Goal: Task Accomplishment & Management: Use online tool/utility

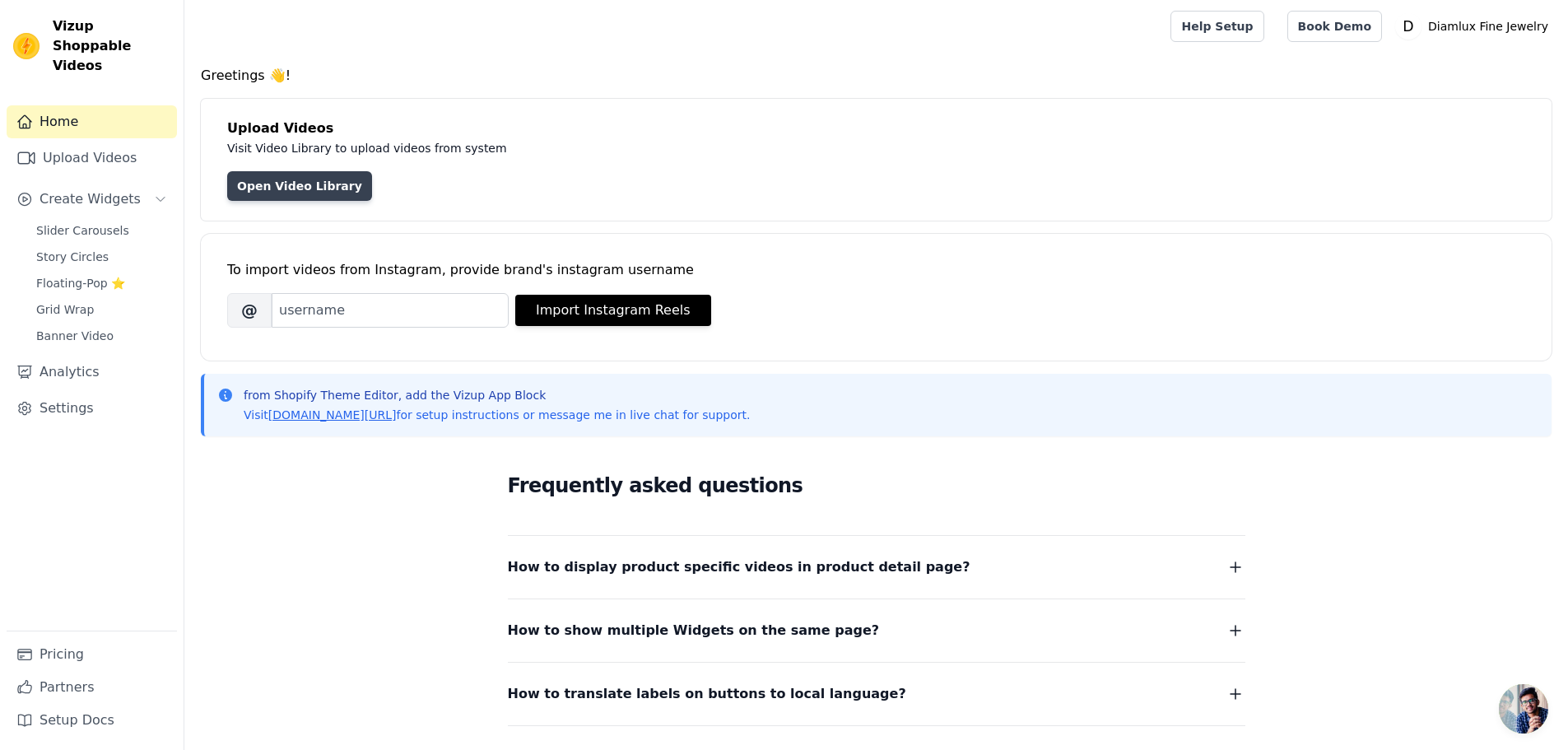
click at [305, 178] on link "Open Video Library" at bounding box center [300, 186] width 145 height 30
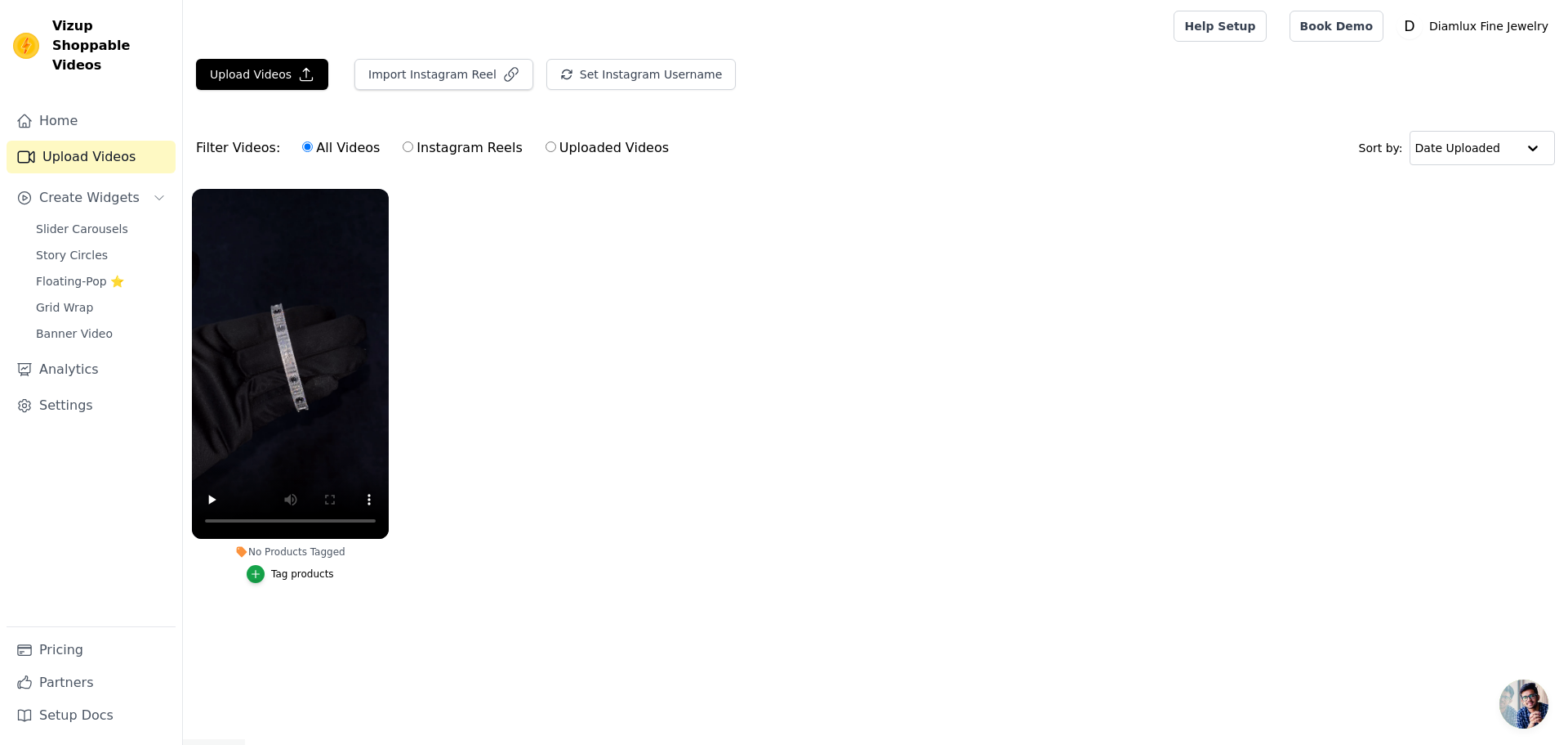
click at [520, 145] on div "All Videos Instagram Reels Uploaded Videos" at bounding box center [485, 148] width 385 height 38
click at [545, 145] on input "Uploaded Videos" at bounding box center [551, 147] width 11 height 11
radio input "true"
click at [302, 147] on input "All Videos" at bounding box center [308, 147] width 11 height 11
radio input "true"
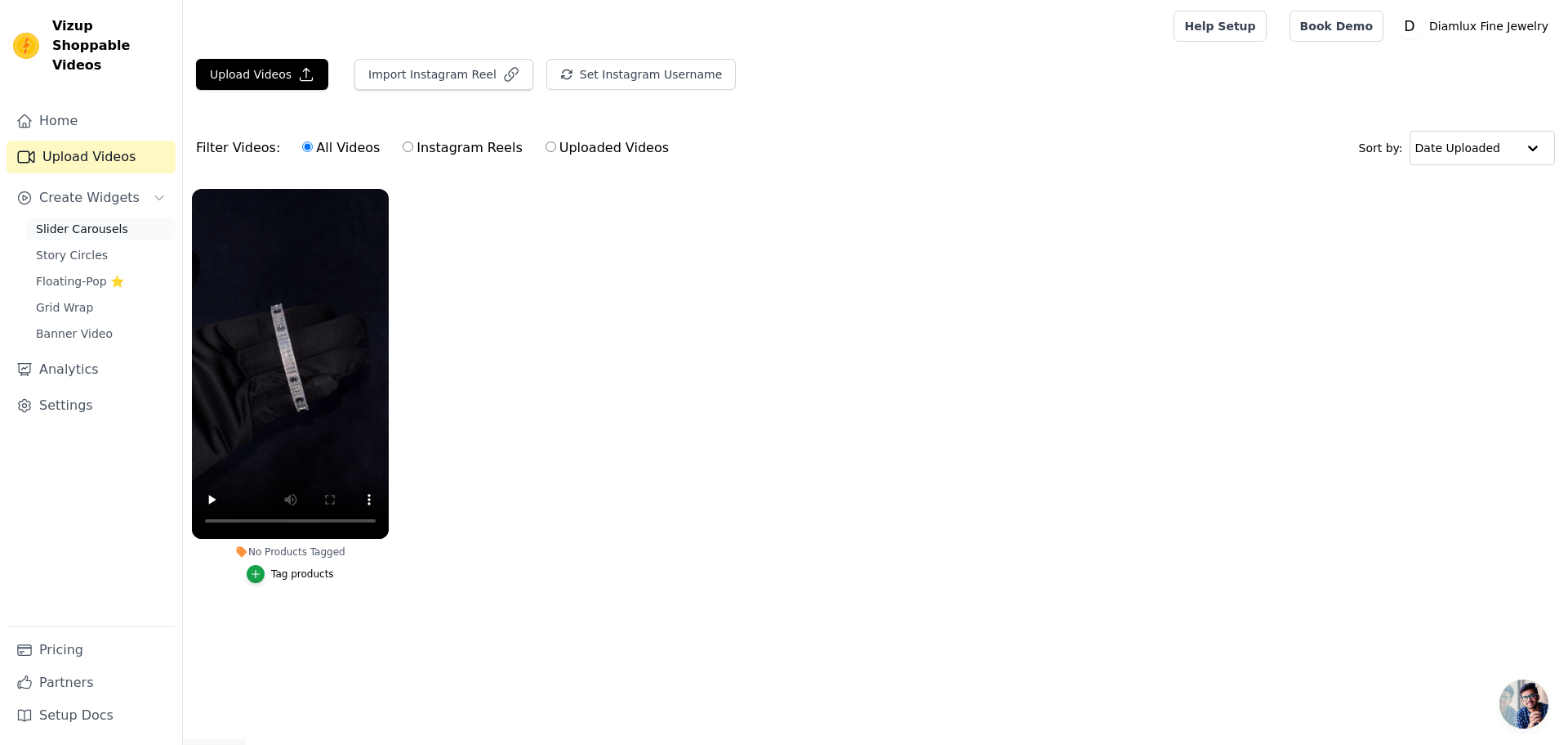
click at [98, 220] on span "Slider Carousels" at bounding box center [82, 229] width 93 height 17
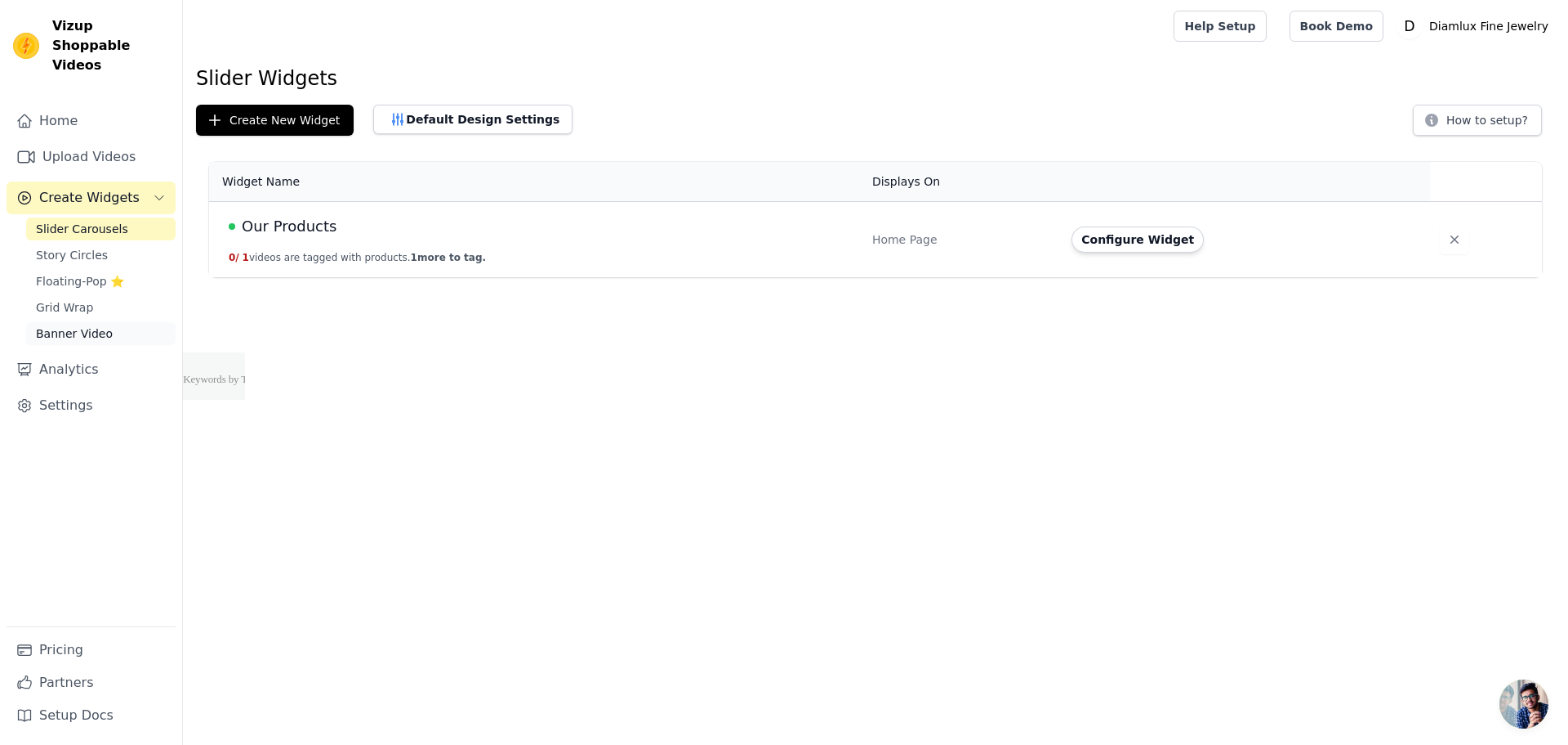
click at [75, 325] on span "Banner Video" at bounding box center [74, 333] width 77 height 17
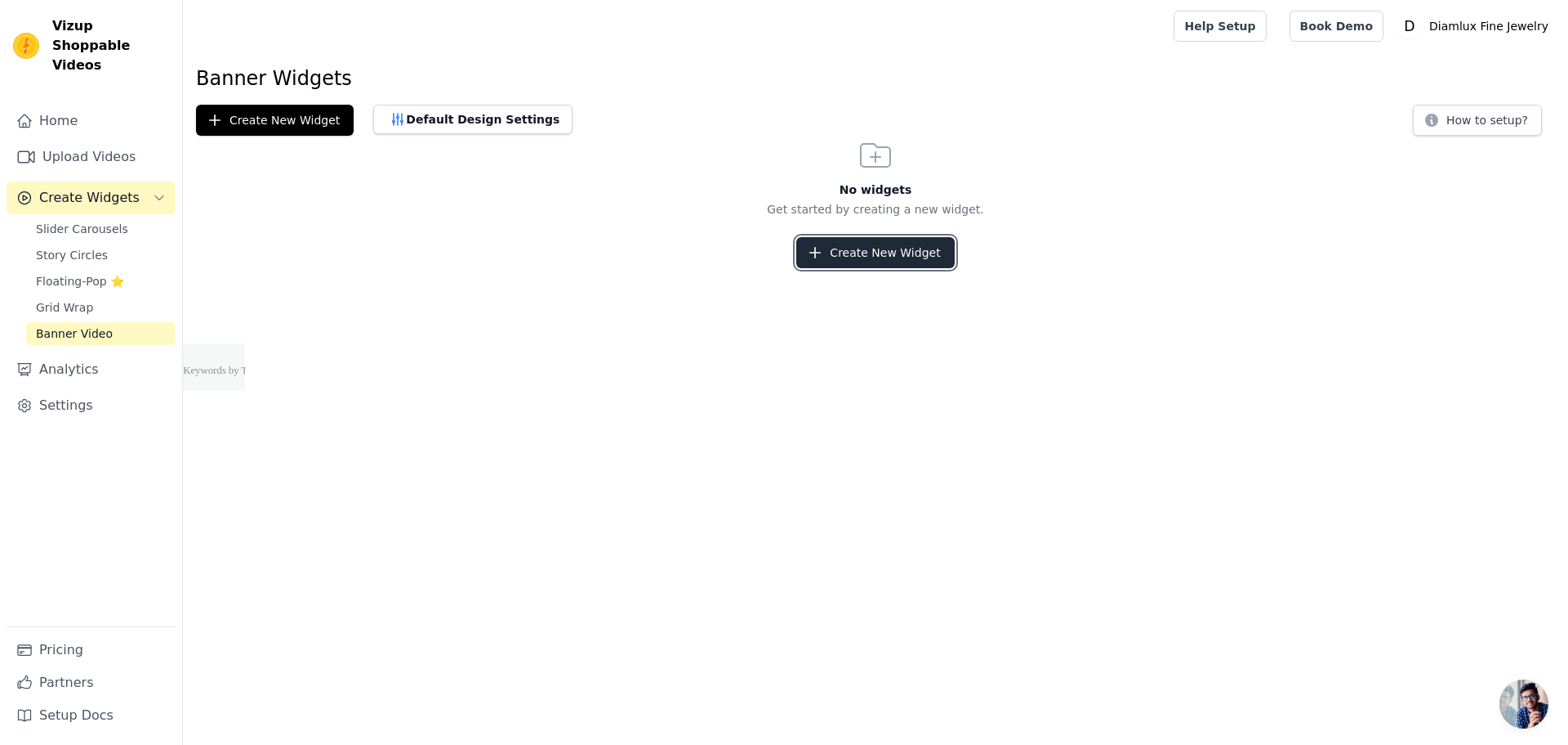
click at [910, 251] on button "Create New Widget" at bounding box center [875, 253] width 158 height 31
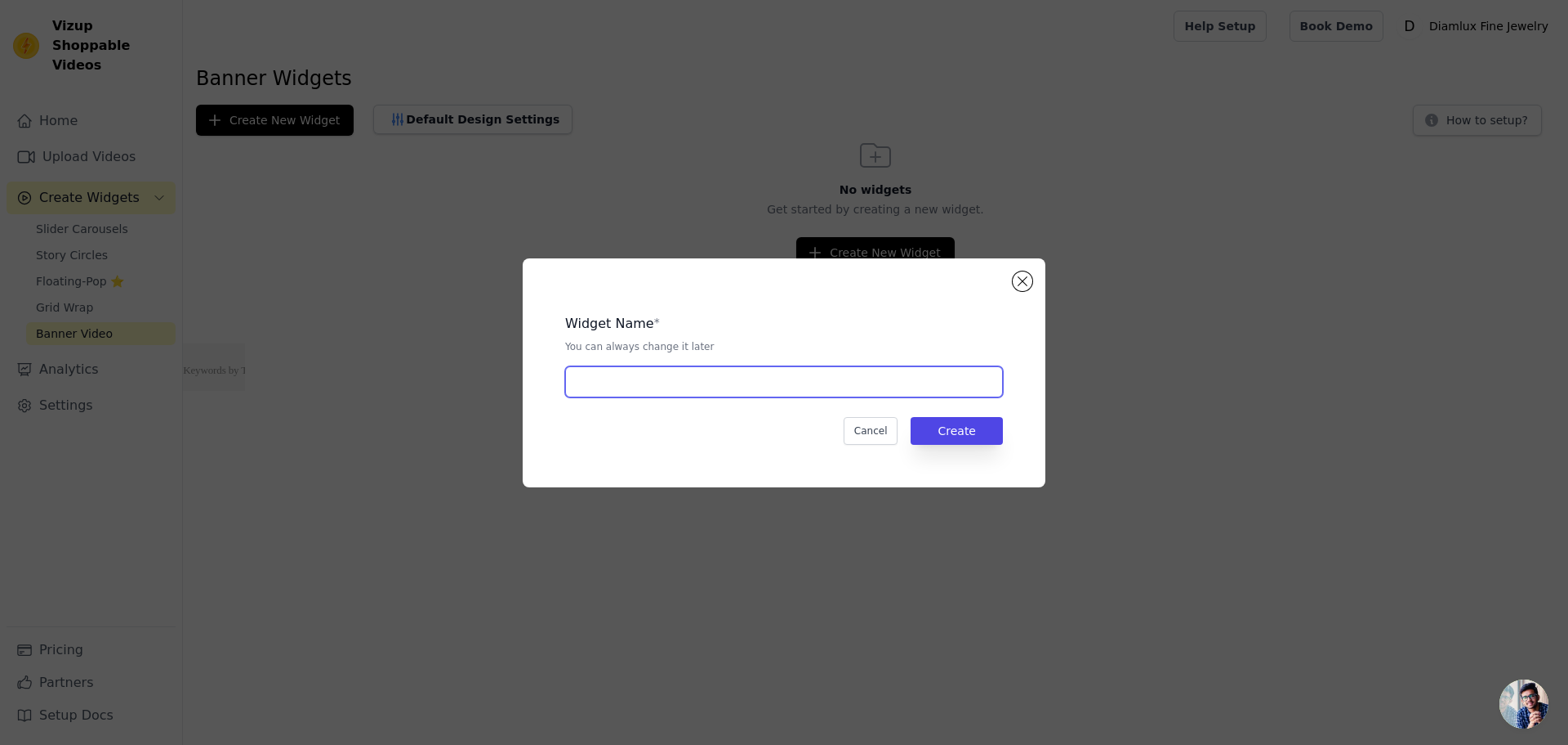
click at [810, 393] on input "text" at bounding box center [784, 382] width 438 height 31
type input "Our Products"
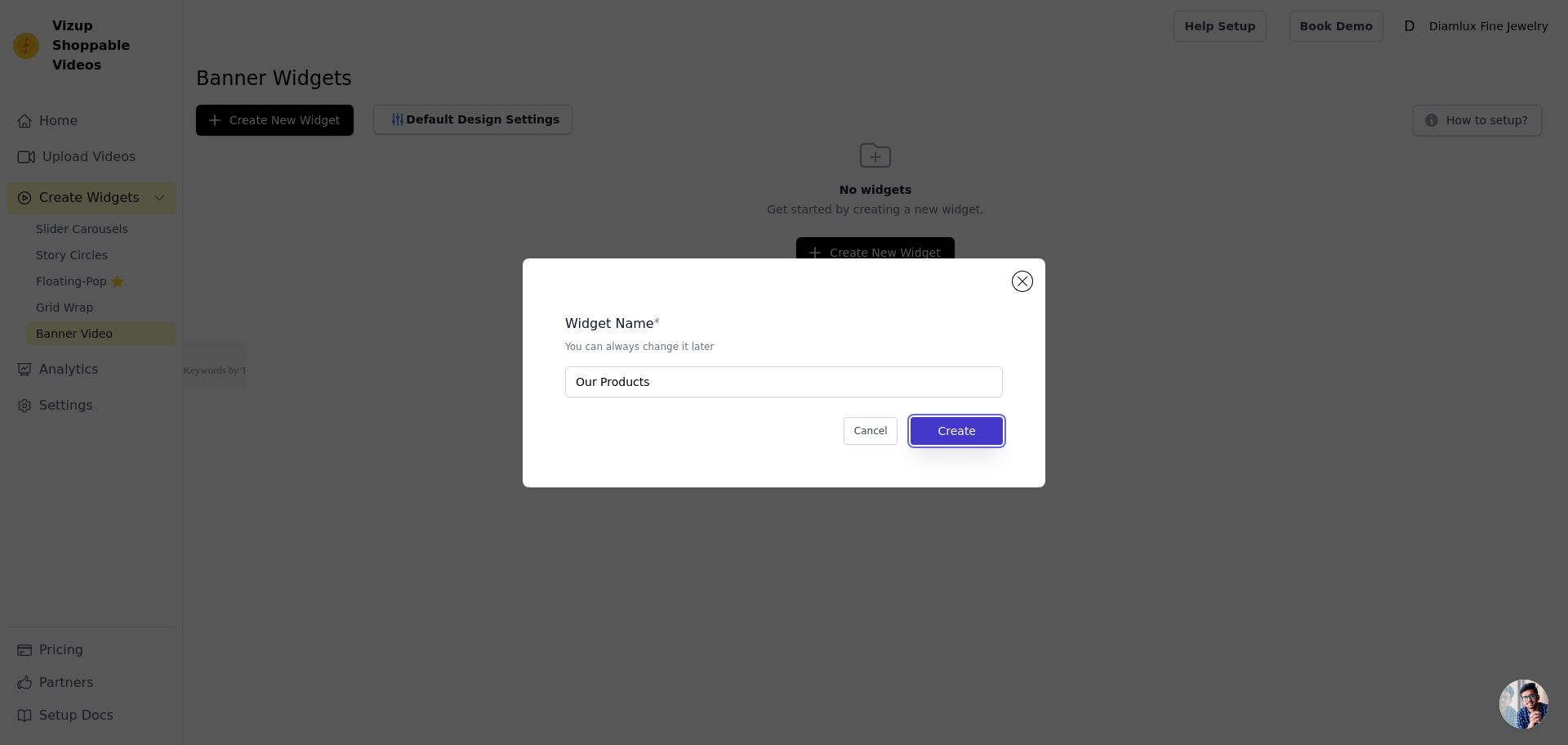
click at [964, 434] on button "Create" at bounding box center [957, 431] width 93 height 28
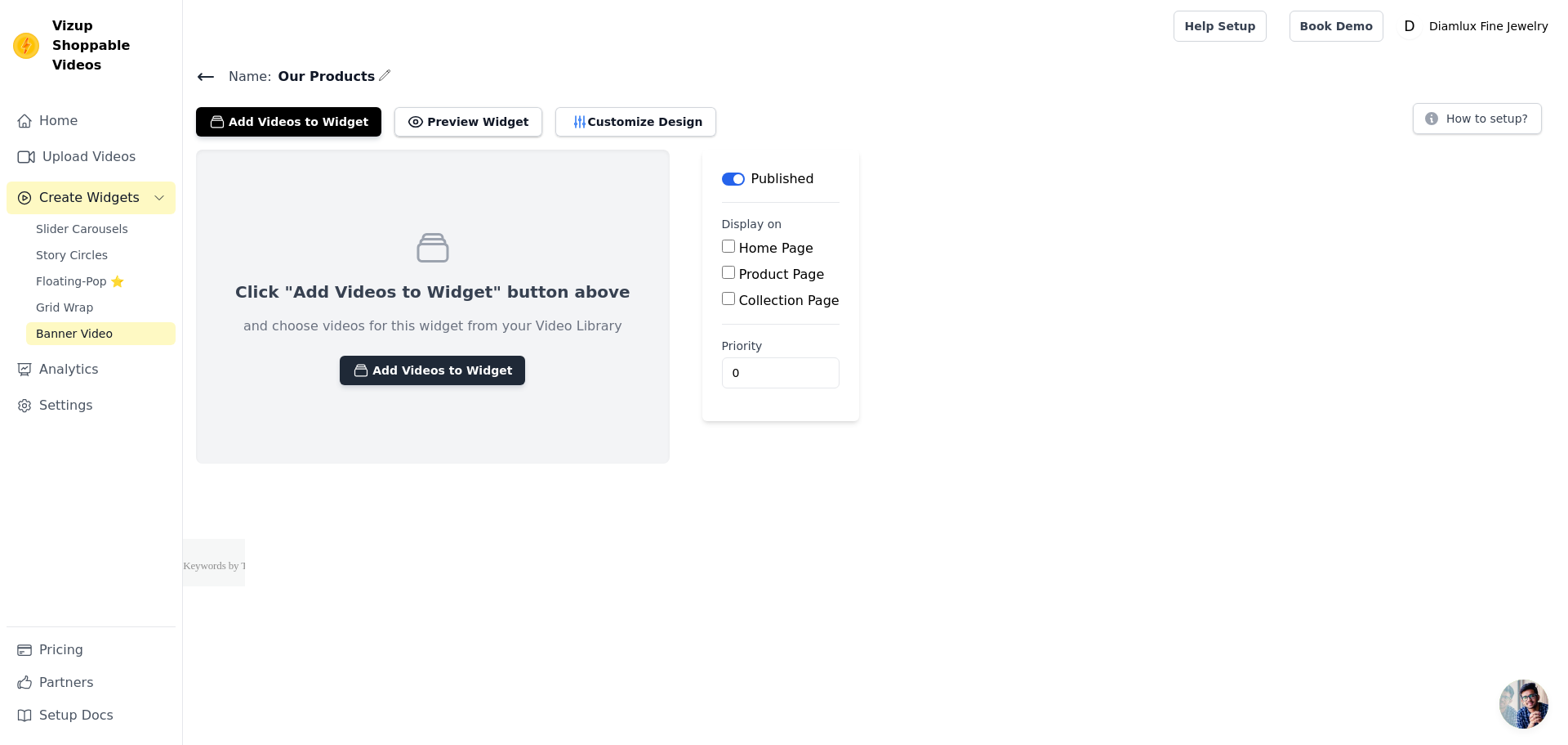
click at [414, 376] on button "Add Videos to Widget" at bounding box center [432, 370] width 185 height 29
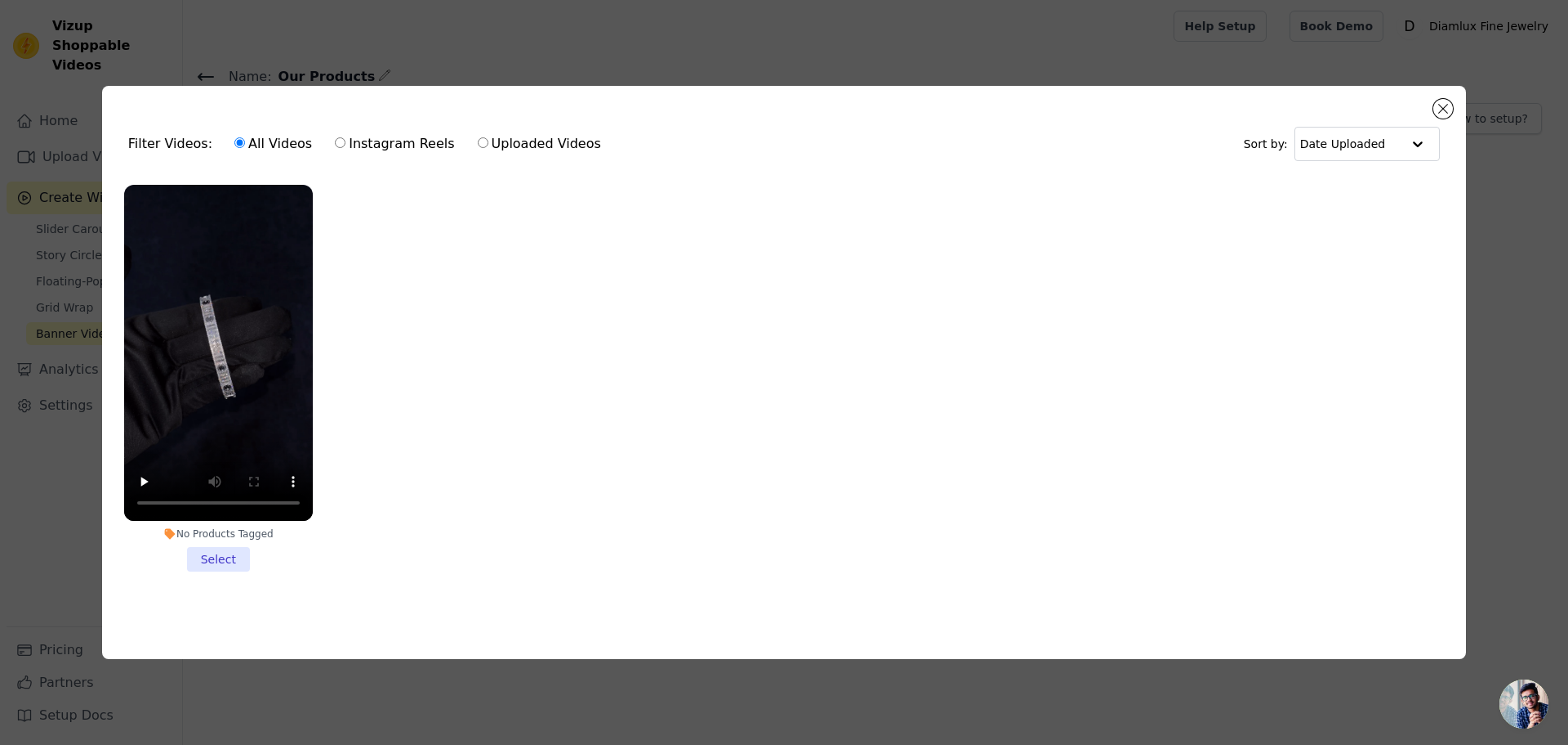
click at [477, 138] on label "Uploaded Videos" at bounding box center [540, 143] width 125 height 21
click at [477, 138] on input "Uploaded Videos" at bounding box center [483, 142] width 11 height 11
radio input "true"
click at [1450, 108] on button "Close modal" at bounding box center [1442, 108] width 19 height 19
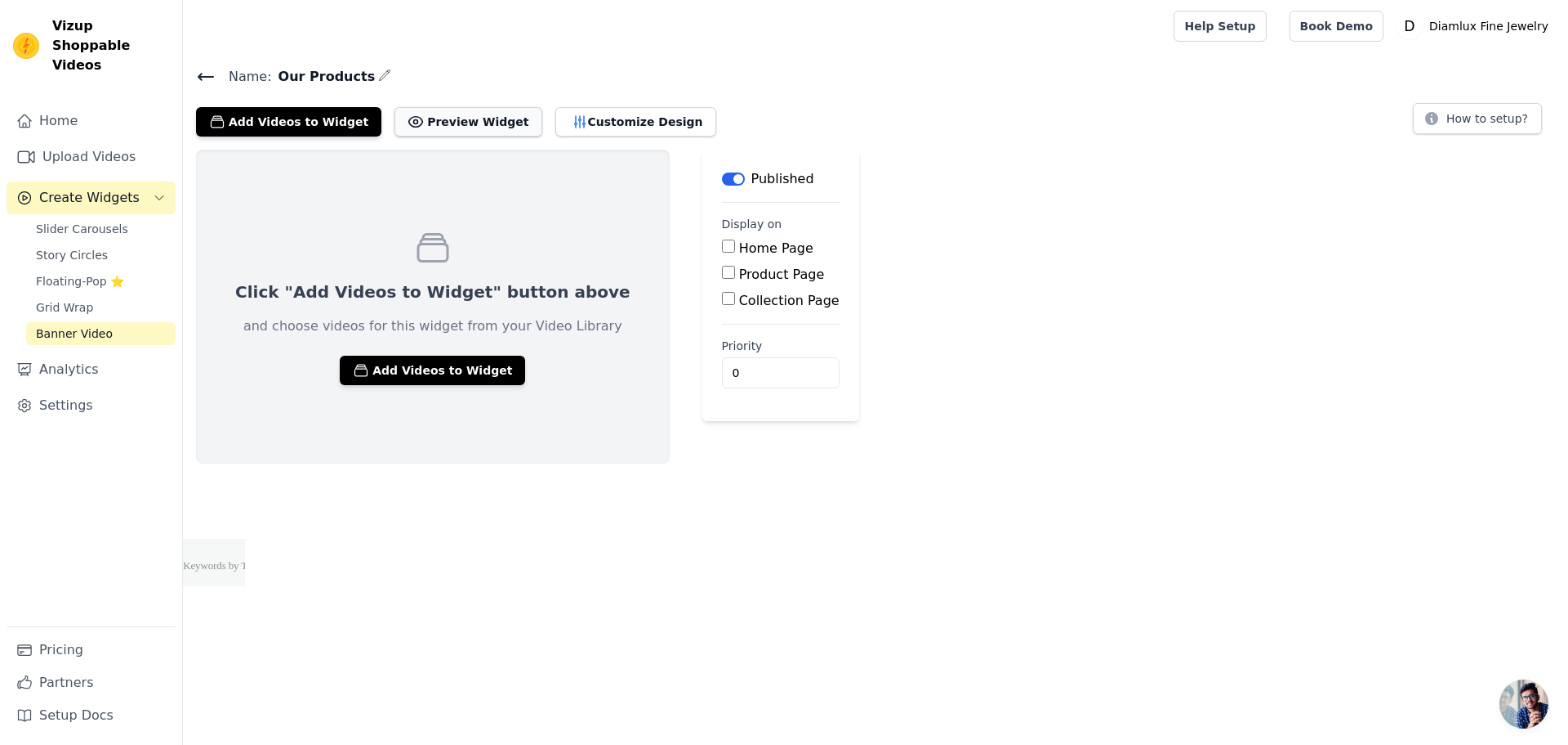
click at [442, 130] on button "Preview Widget" at bounding box center [468, 122] width 147 height 29
